Goal: Task Accomplishment & Management: Use online tool/utility

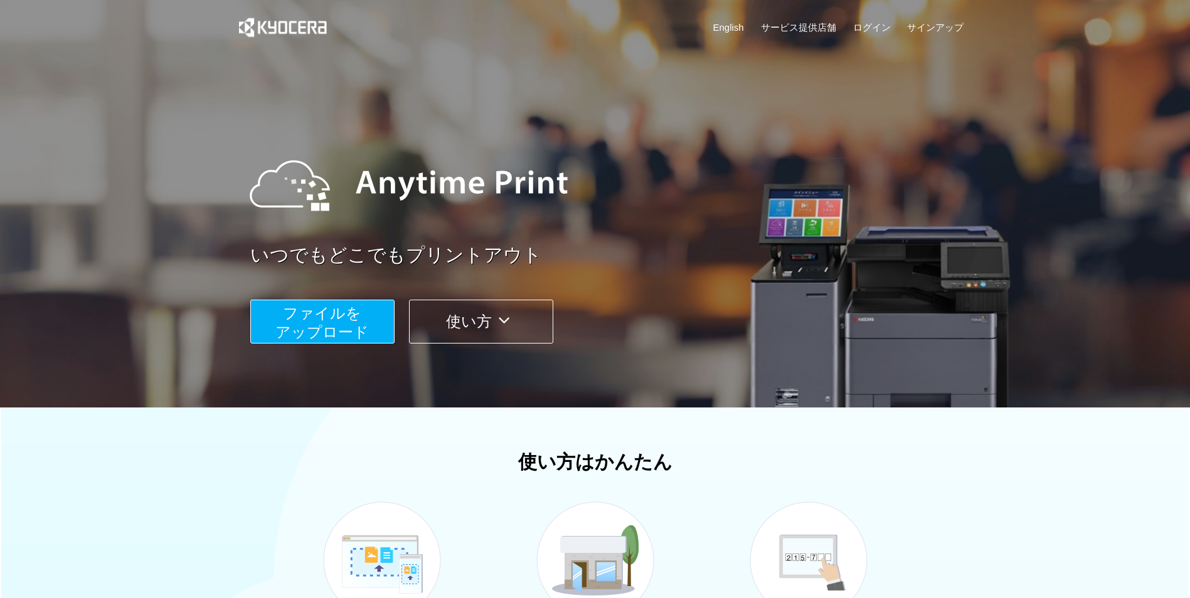
click at [339, 309] on span "ファイルを ​​アップロード" at bounding box center [321, 323] width 93 height 36
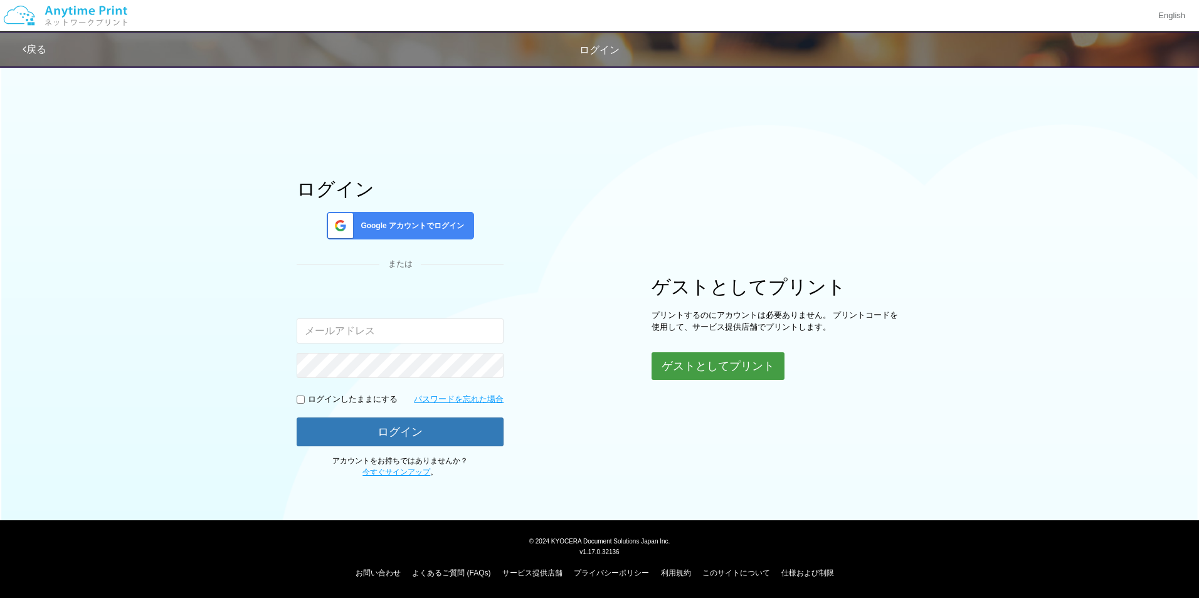
click at [682, 361] on button "ゲストとしてプリント" at bounding box center [718, 367] width 133 height 28
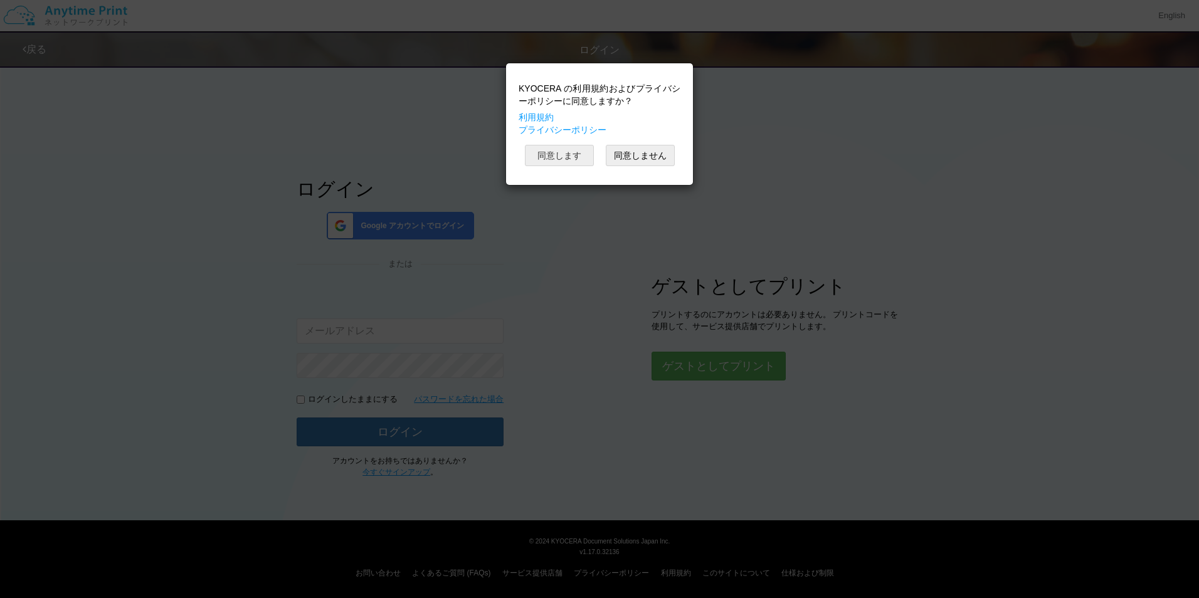
click at [556, 159] on button "同意します" at bounding box center [559, 155] width 69 height 21
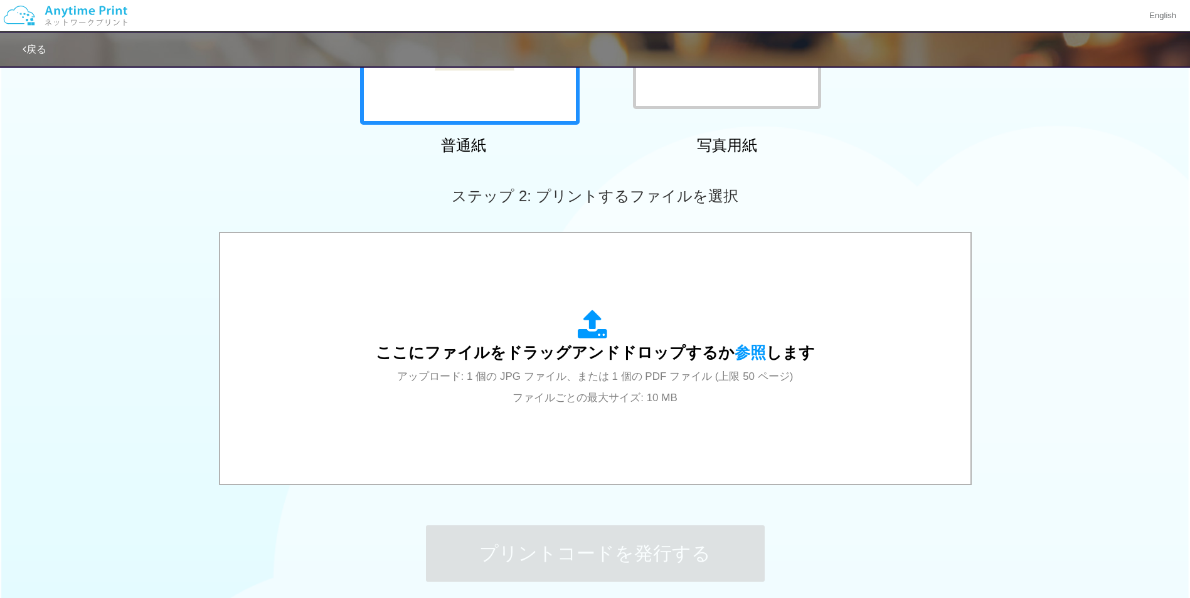
scroll to position [356, 0]
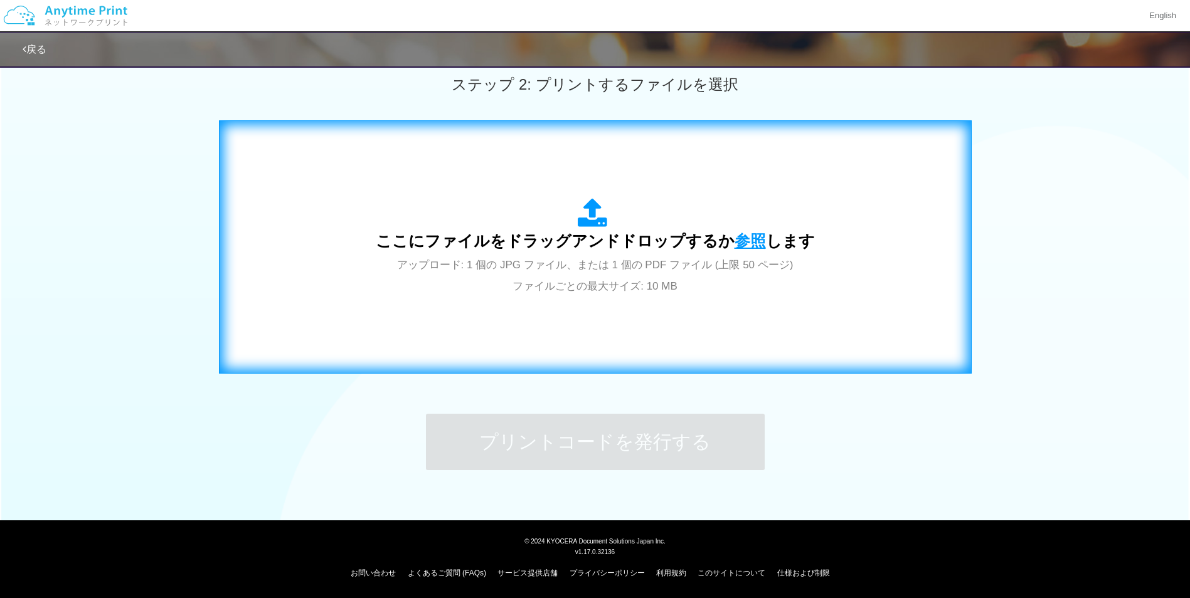
click at [736, 238] on span "参照" at bounding box center [750, 241] width 31 height 18
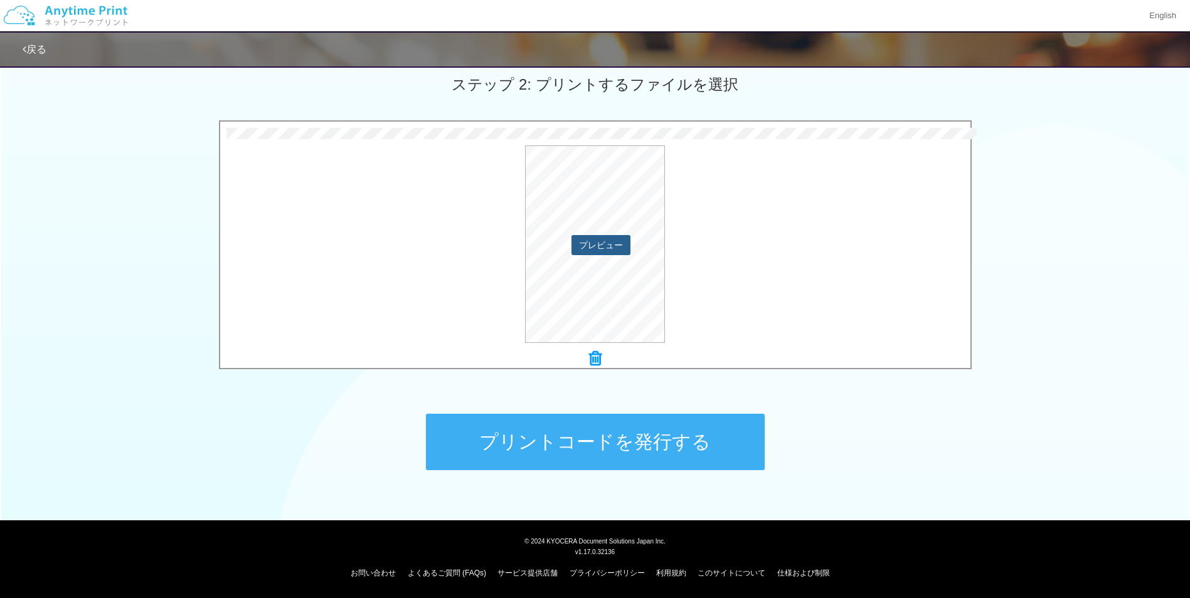
click at [610, 237] on button "プレビュー" at bounding box center [600, 245] width 59 height 20
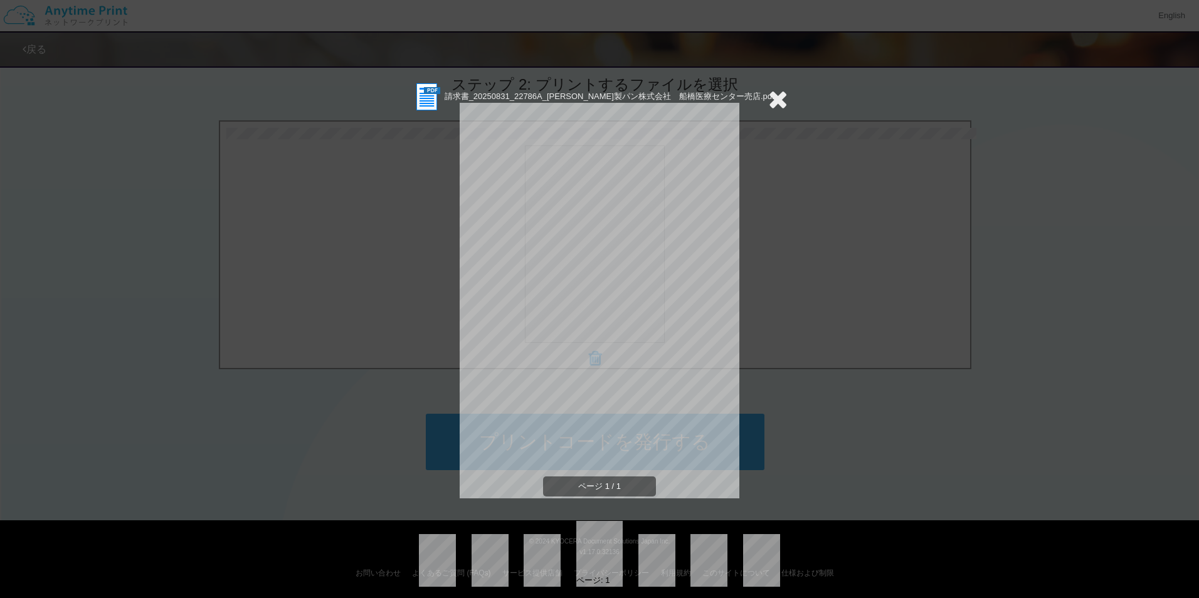
click at [775, 101] on icon at bounding box center [777, 99] width 19 height 25
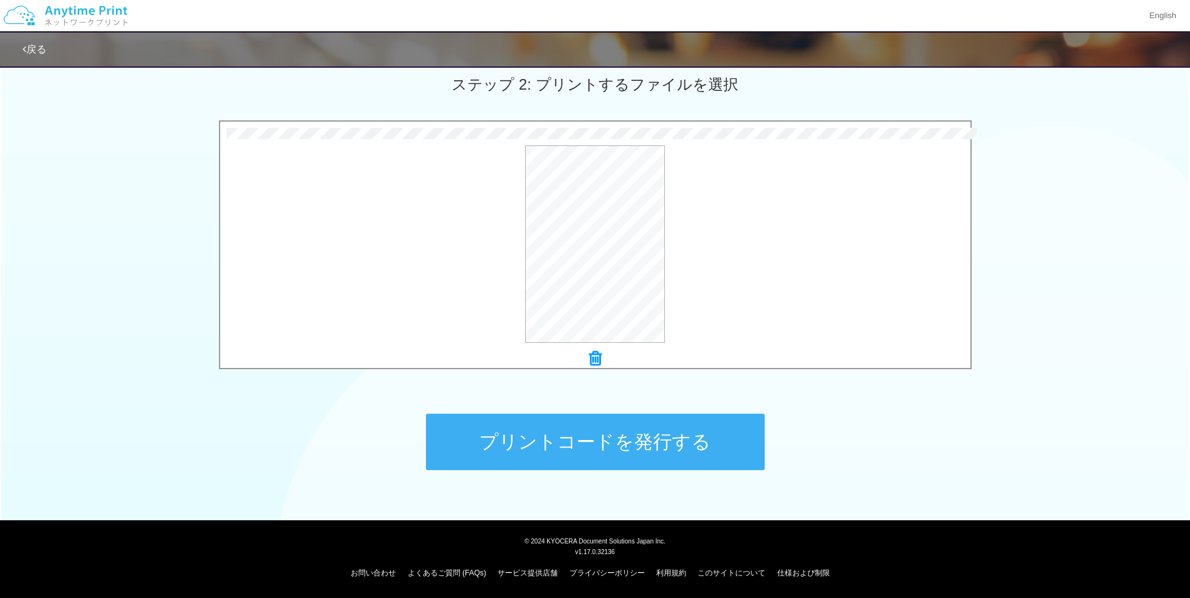
click at [621, 452] on button "プリントコードを発行する" at bounding box center [595, 442] width 339 height 56
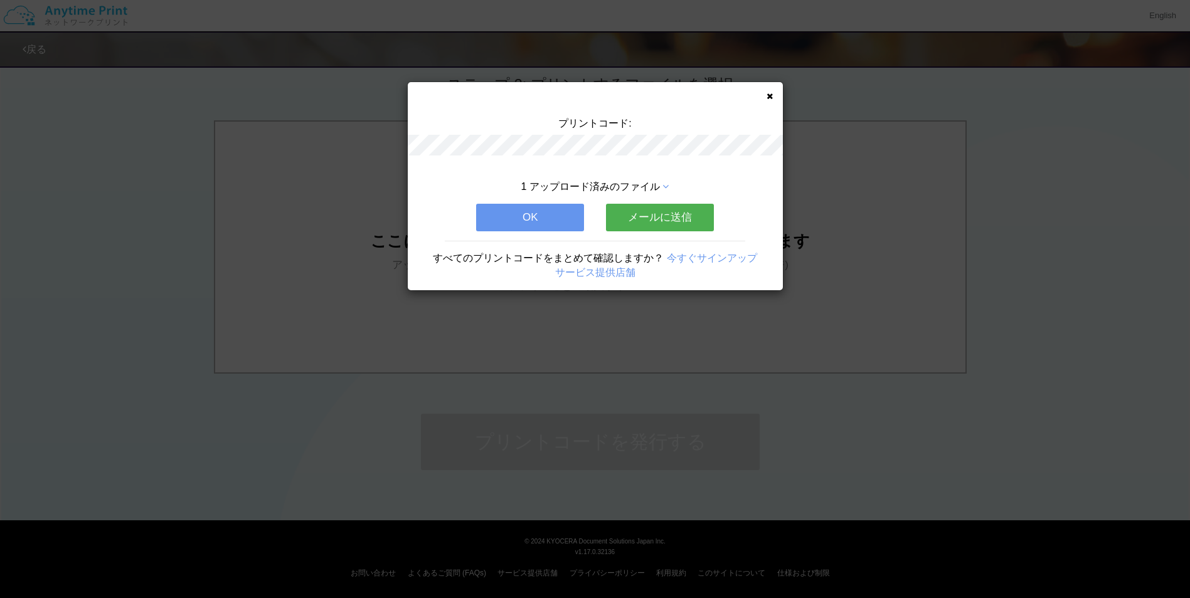
scroll to position [0, 0]
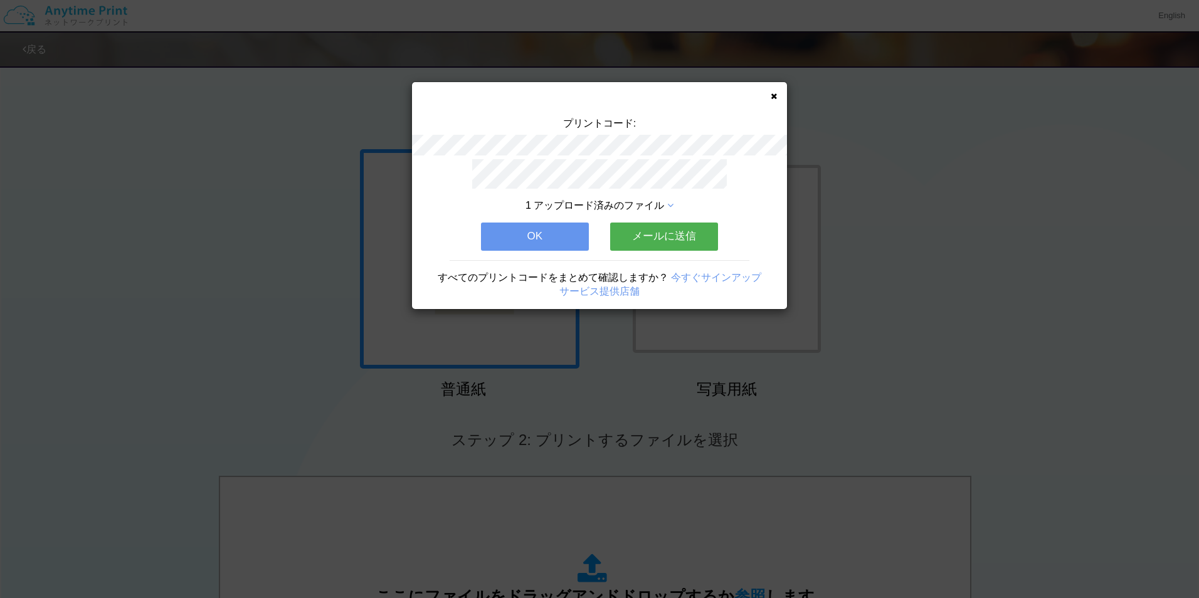
click at [773, 95] on icon at bounding box center [774, 96] width 6 height 8
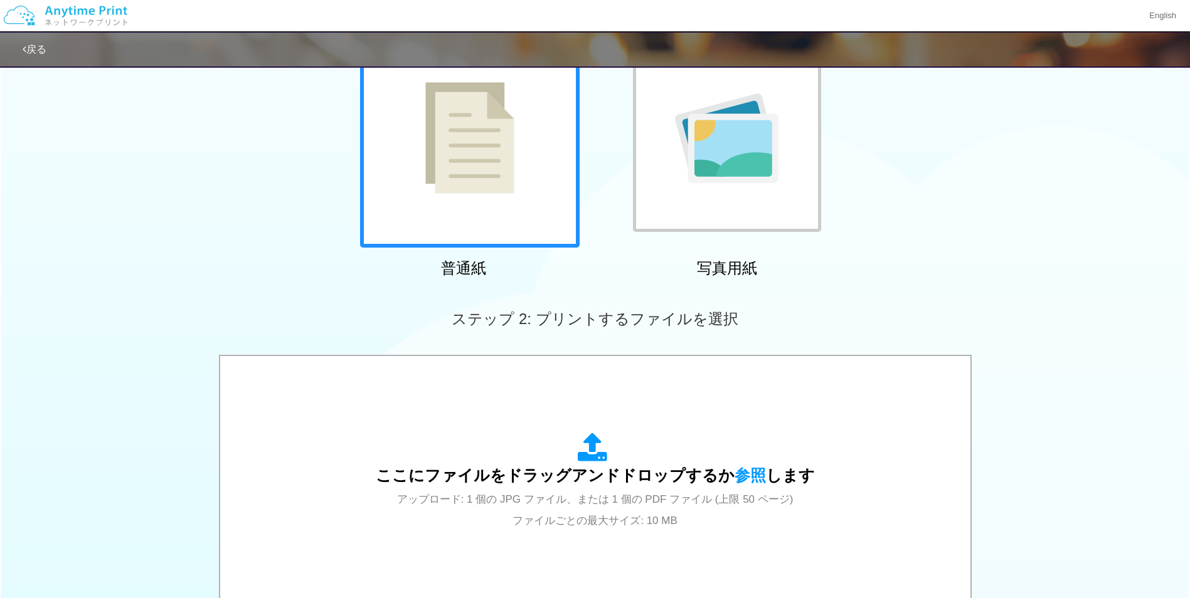
scroll to position [251, 0]
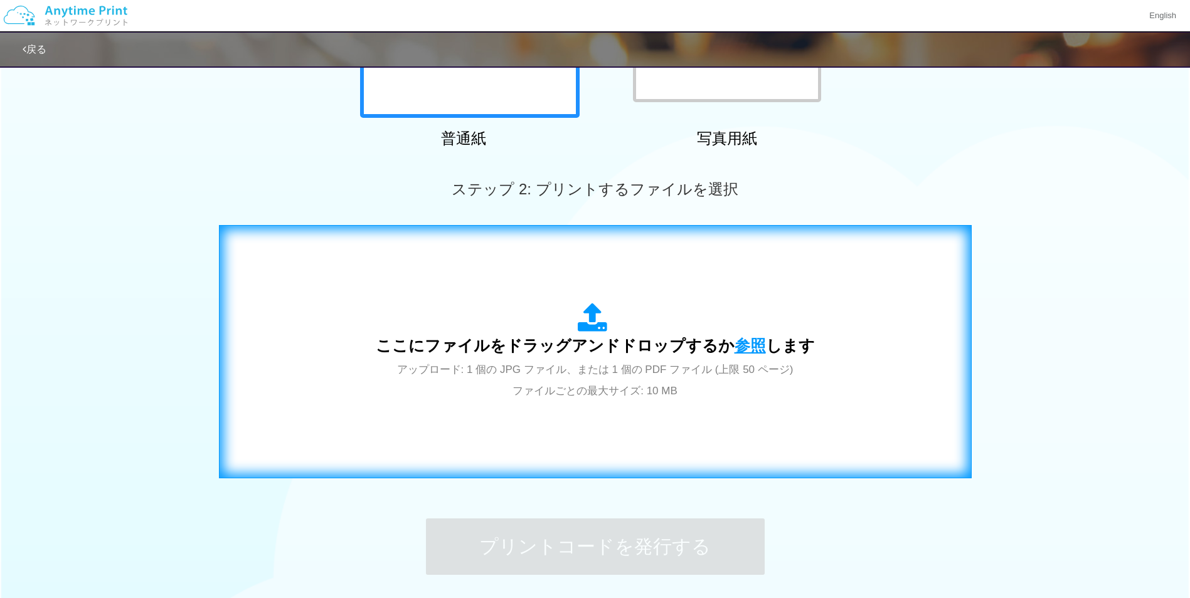
click at [752, 353] on span "参照" at bounding box center [750, 346] width 31 height 18
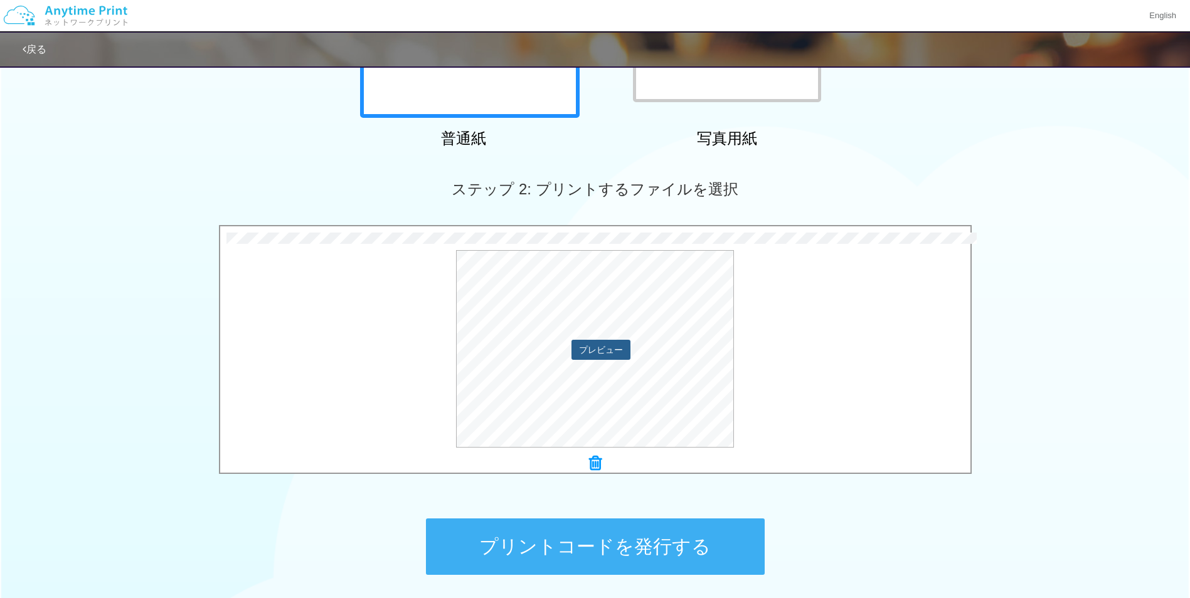
click at [606, 352] on button "プレビュー" at bounding box center [600, 350] width 59 height 20
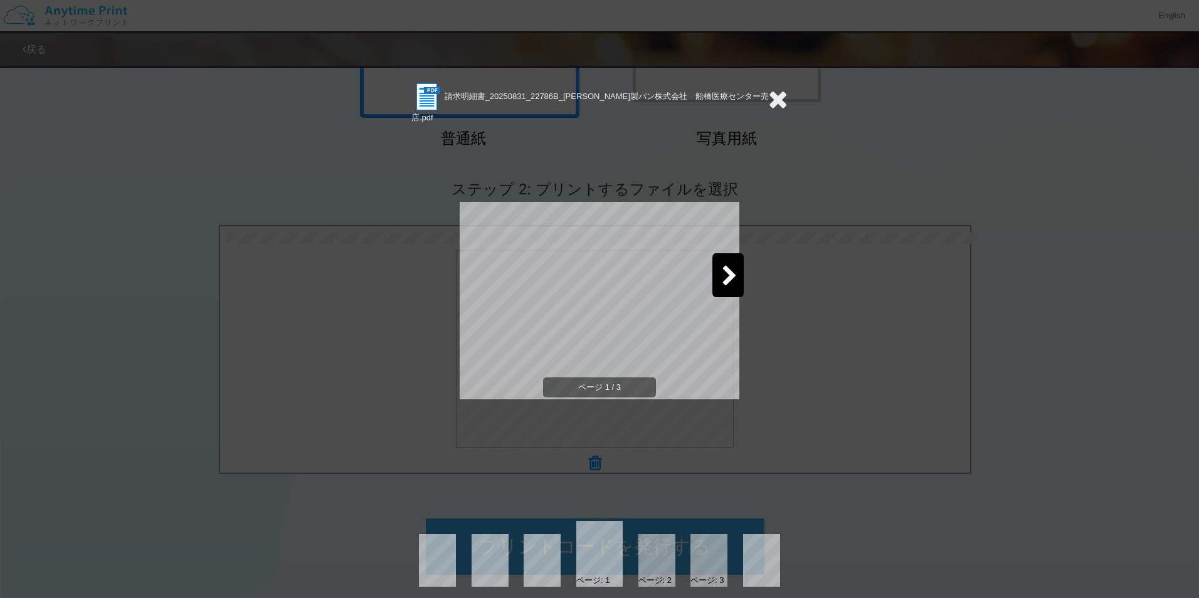
click at [768, 102] on icon at bounding box center [777, 99] width 19 height 25
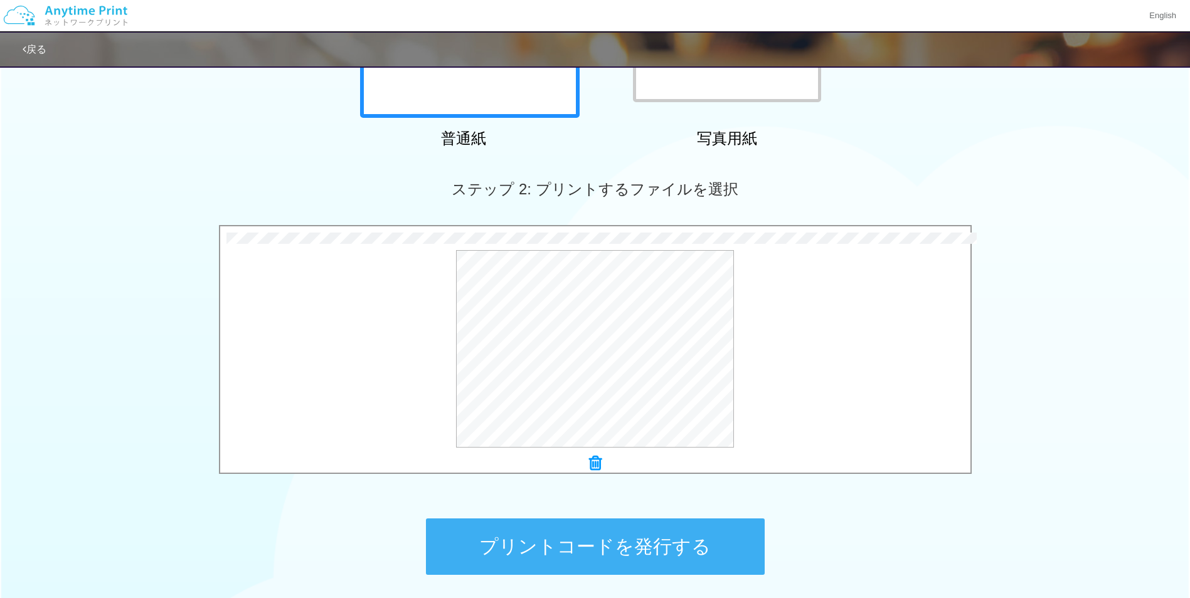
click at [662, 528] on button "プリントコードを発行する" at bounding box center [595, 547] width 339 height 56
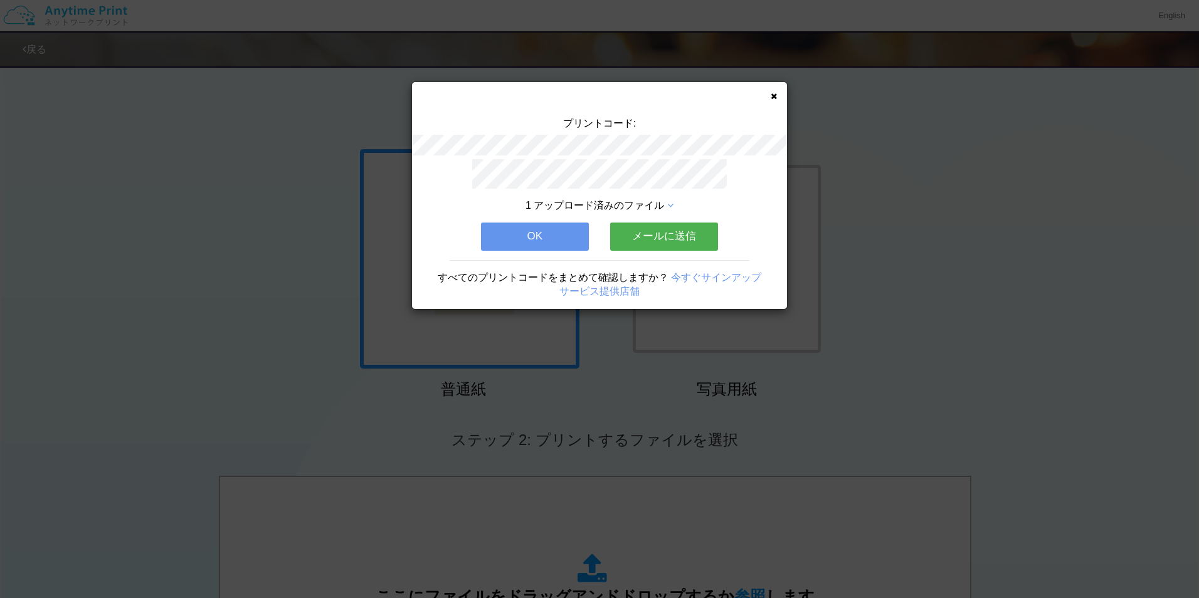
click at [772, 95] on icon at bounding box center [774, 96] width 6 height 8
